Goal: Task Accomplishment & Management: Use online tool/utility

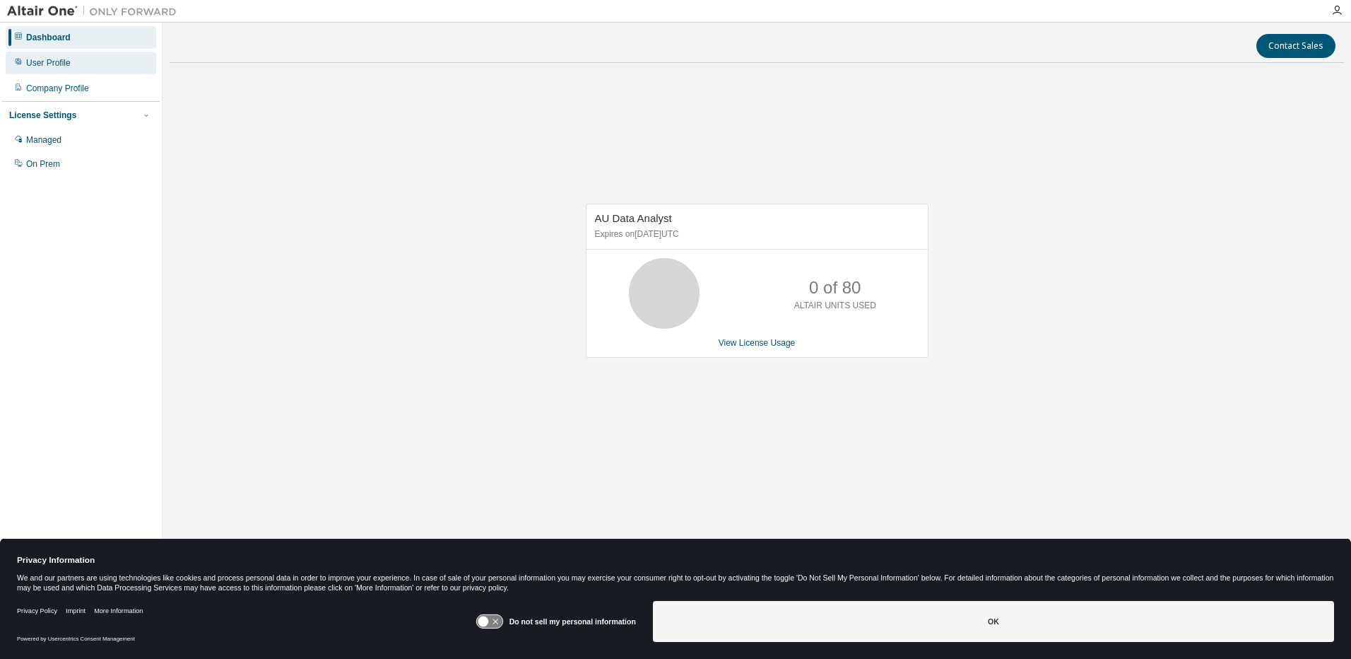
click at [70, 64] on div "User Profile" at bounding box center [81, 63] width 151 height 23
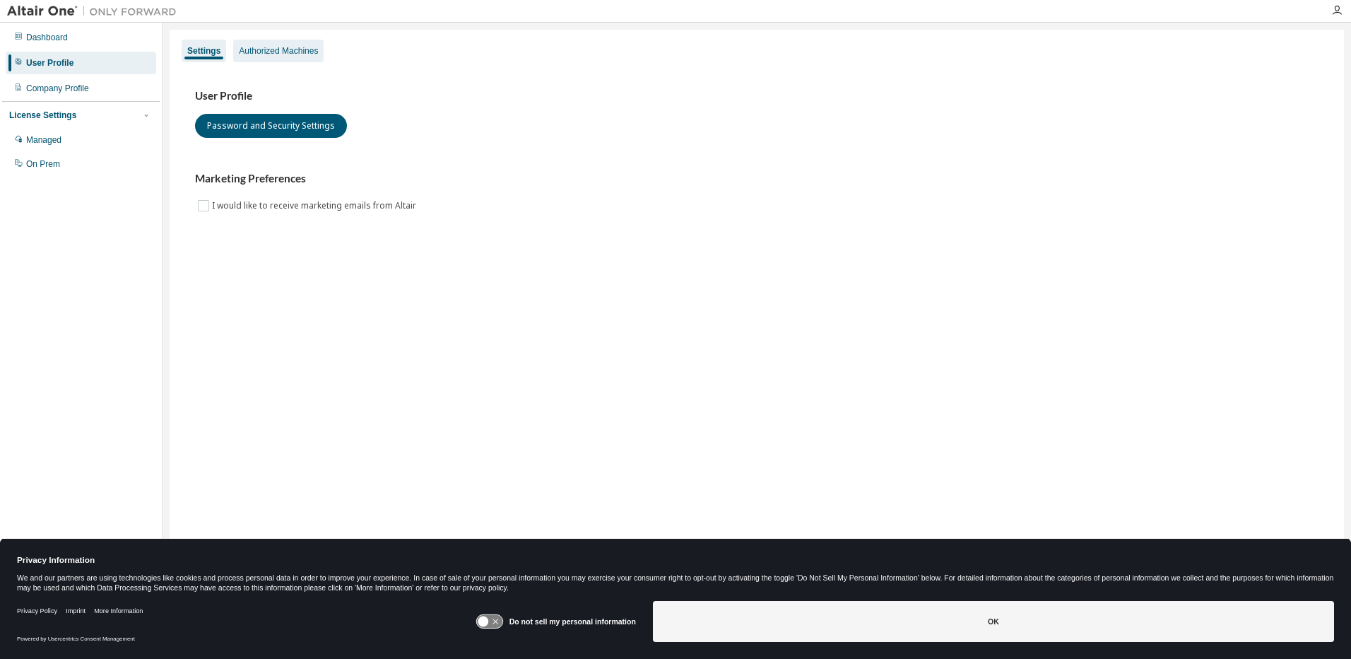
click at [266, 49] on div "Authorized Machines" at bounding box center [278, 50] width 79 height 11
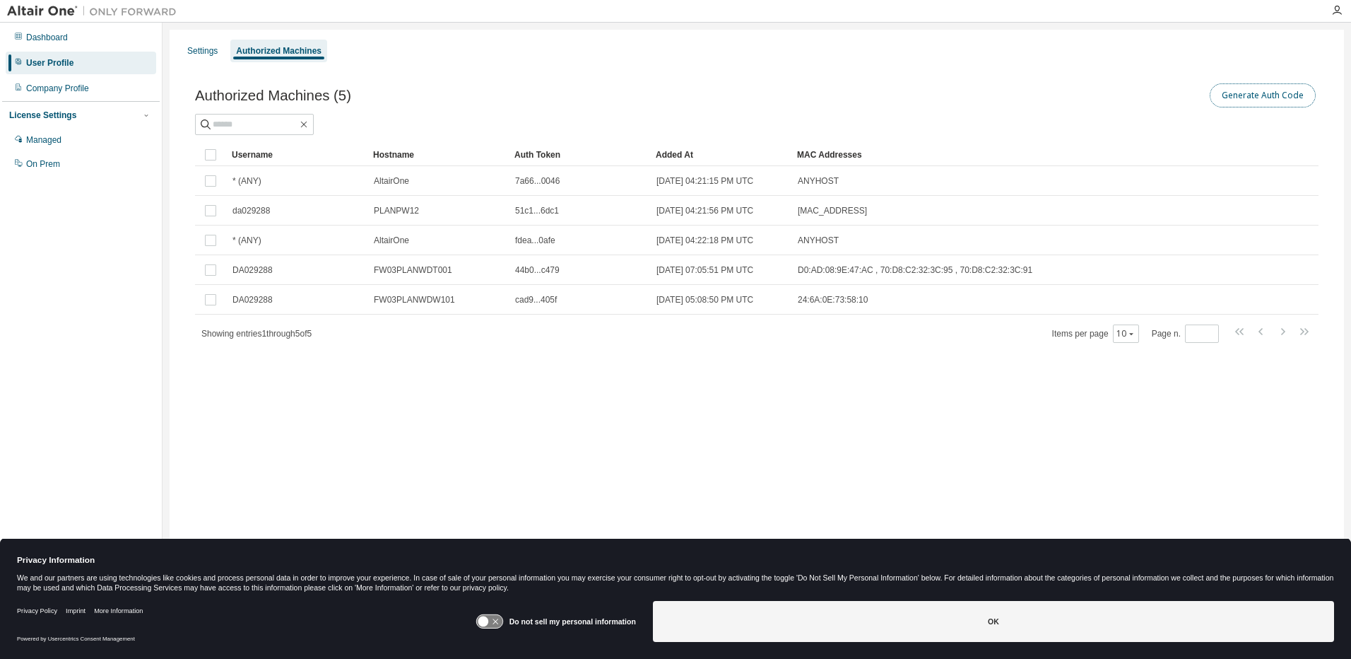
click at [1226, 96] on button "Generate Auth Code" at bounding box center [1263, 95] width 106 height 24
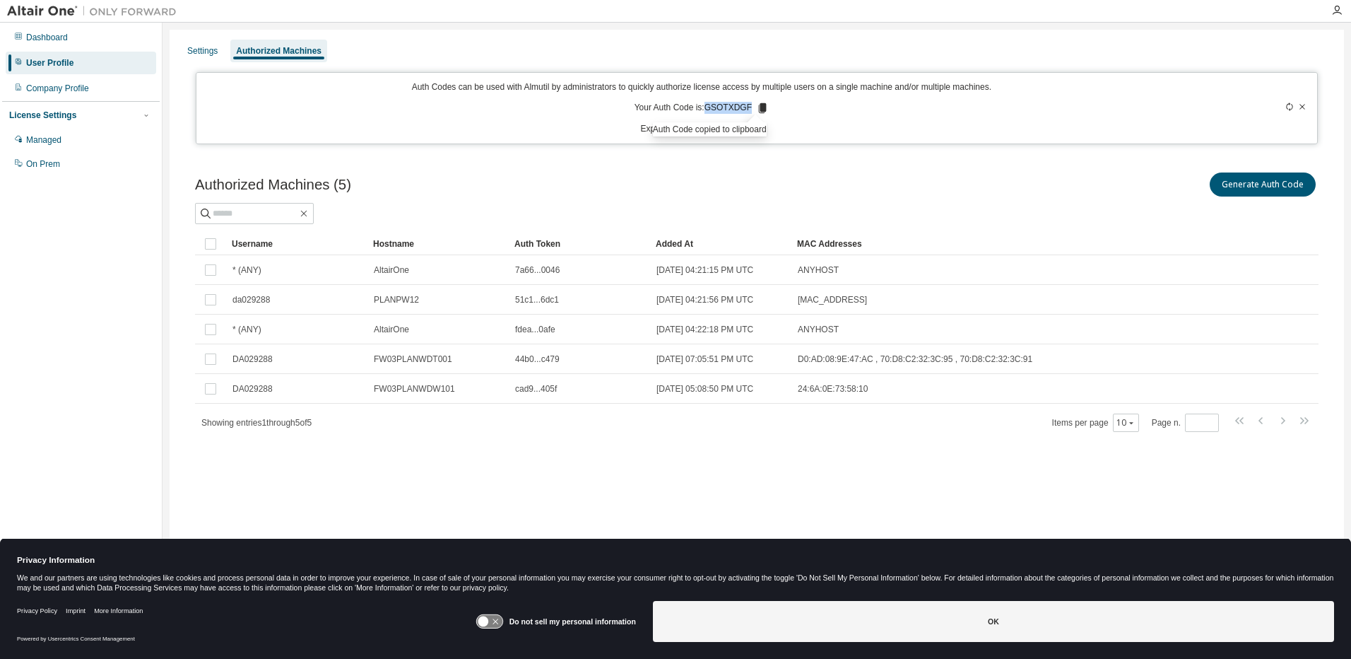
drag, startPoint x: 749, startPoint y: 107, endPoint x: 707, endPoint y: 107, distance: 42.4
click at [707, 107] on p "Your Auth Code is: GSOTXDGF" at bounding box center [702, 108] width 134 height 13
copy p "GSOTXDGF"
click at [252, 117] on div "Auth Codes can be used with Almutil by administrators to quickly authorize lice…" at bounding box center [702, 108] width 994 height 54
drag, startPoint x: 748, startPoint y: 106, endPoint x: 710, endPoint y: 110, distance: 39.0
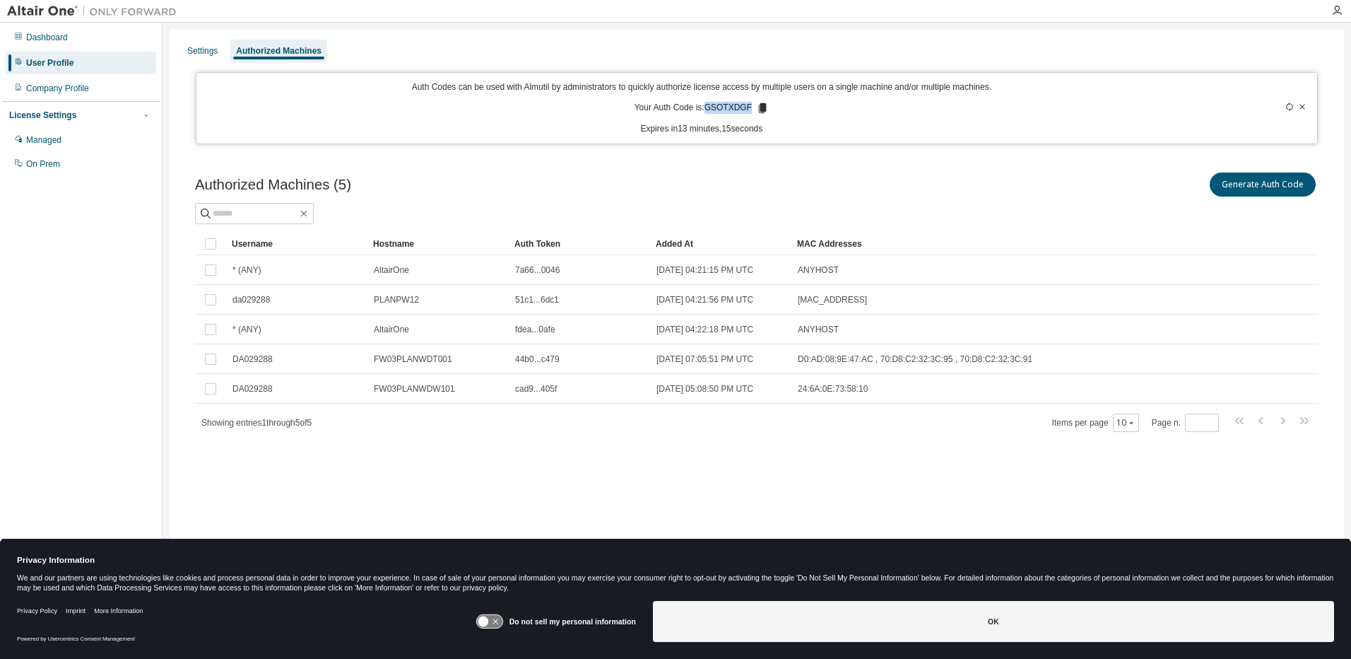
click at [710, 110] on p "Your Auth Code is: GSOTXDGF" at bounding box center [702, 108] width 134 height 13
copy p "GSOTXDGF"
